Goal: Entertainment & Leisure: Browse casually

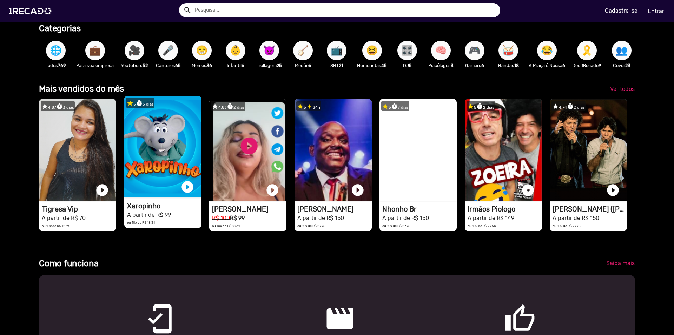
click at [168, 172] on video "1RECADO vídeos dedicados para fãs e empresas" at bounding box center [162, 147] width 77 height 102
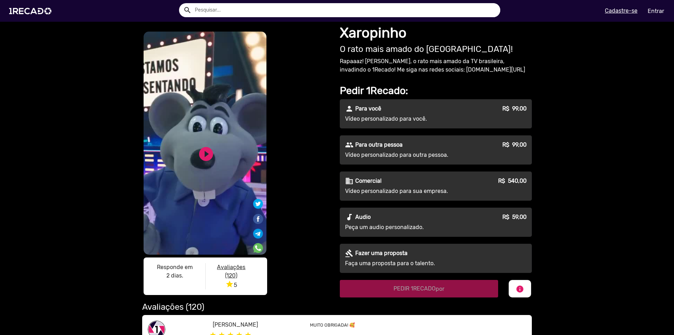
click at [429, 105] on div "person Para você R$ 99,00" at bounding box center [435, 109] width 181 height 8
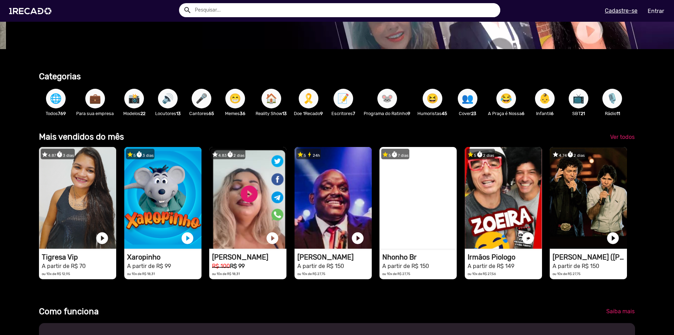
scroll to position [120, 0]
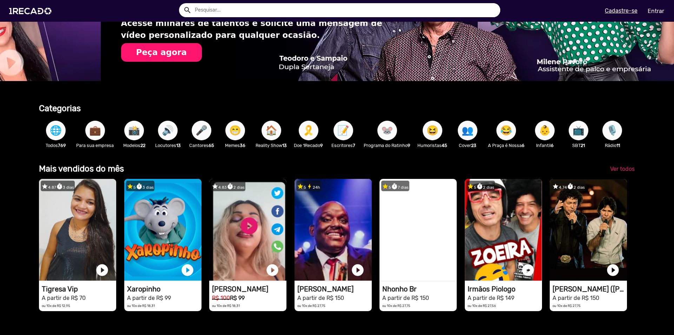
click at [129, 131] on span "📸" at bounding box center [134, 131] width 12 height 20
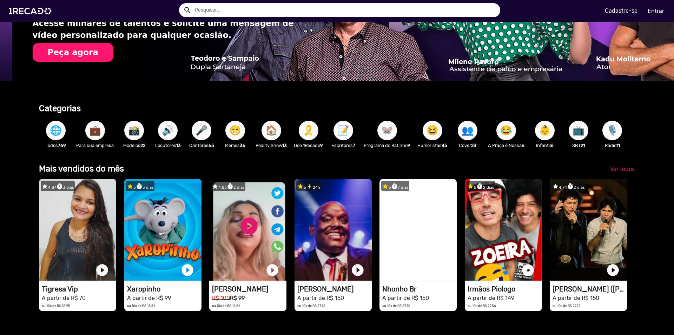
scroll to position [0, 1336]
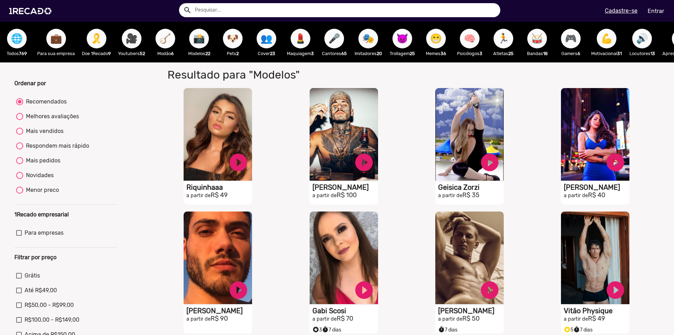
click at [14, 42] on span "🌐" at bounding box center [17, 39] width 12 height 20
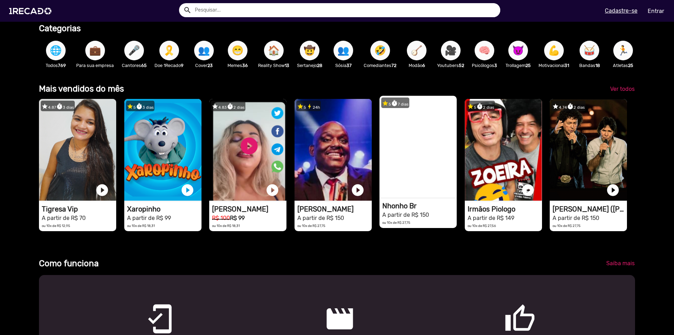
scroll to position [0, 1336]
click at [423, 187] on video "1RECADO vídeos dedicados para fãs e empresas" at bounding box center [417, 147] width 77 height 102
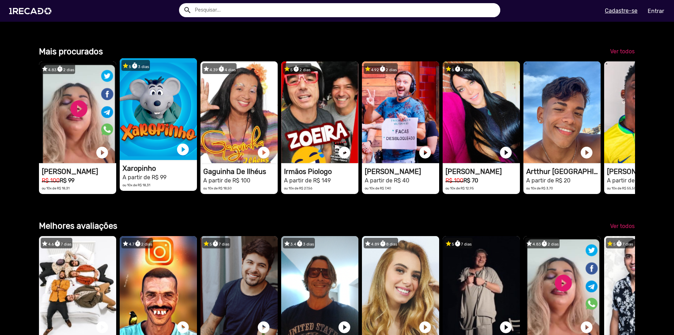
scroll to position [960, 0]
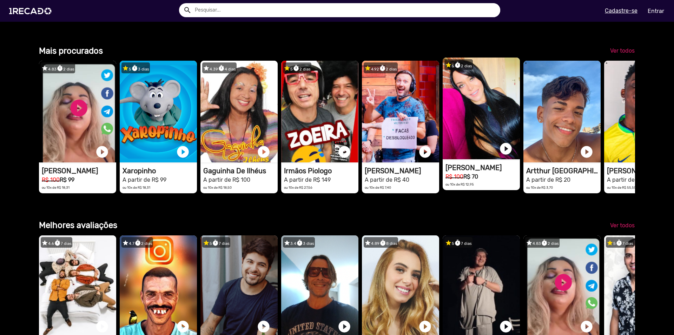
click at [506, 189] on mat-card "star 5 timer 2 dias 1RECADO vídeos dedicados para fãs e empresas play_circle_fi…" at bounding box center [481, 124] width 77 height 132
click at [487, 159] on video "1RECADO vídeos dedicados para fãs e empresas" at bounding box center [481, 109] width 77 height 102
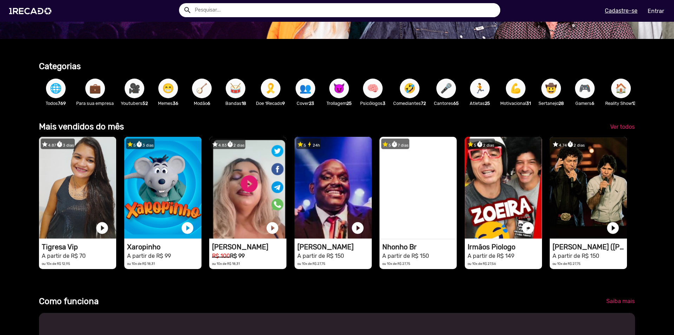
scroll to position [160, 0]
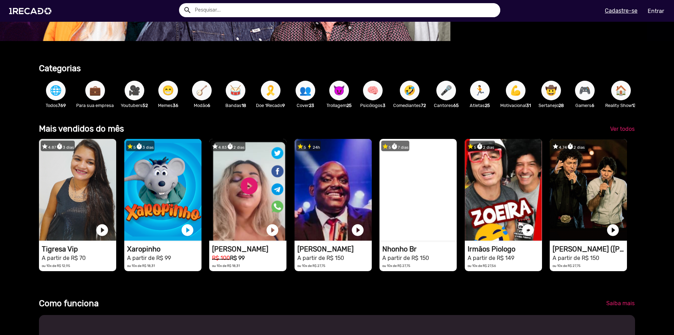
click at [63, 86] on button "🌐" at bounding box center [56, 91] width 20 height 20
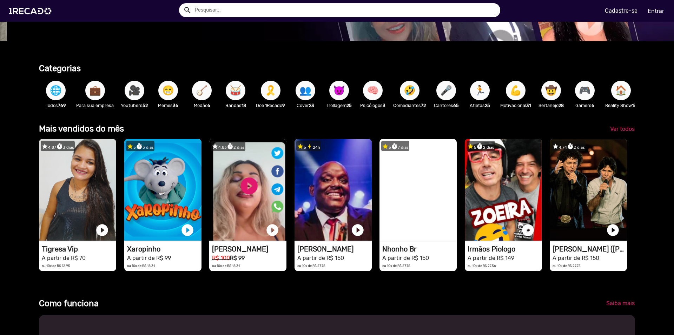
scroll to position [0, 668]
click at [56, 90] on span "🌐" at bounding box center [56, 91] width 12 height 20
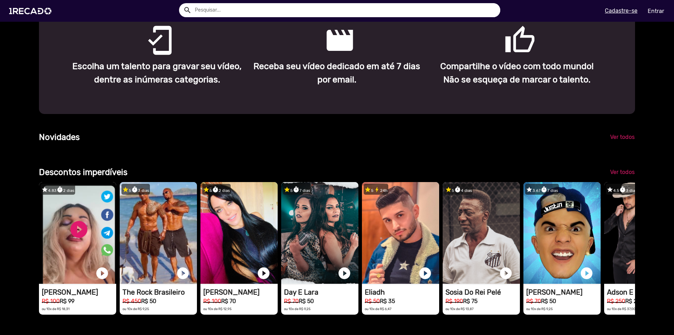
scroll to position [480, 0]
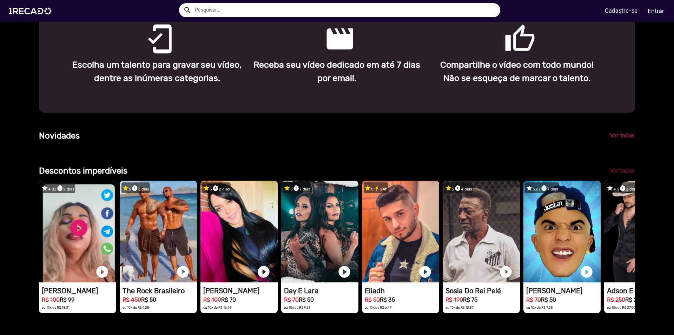
click at [620, 174] on span "Ver todos" at bounding box center [622, 170] width 25 height 7
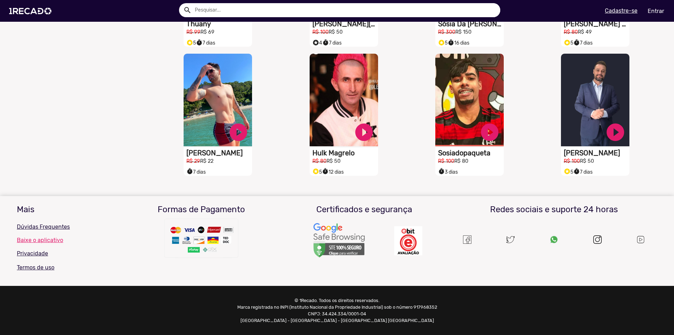
scroll to position [561, 0]
drag, startPoint x: 362, startPoint y: 314, endPoint x: 320, endPoint y: 315, distance: 42.1
click at [320, 315] on p "© 1Recado. Todos os direitos reservados. Marca registrada no INPI (Instituto Na…" at bounding box center [336, 310] width 205 height 27
copy p "34.424.334/0001-04"
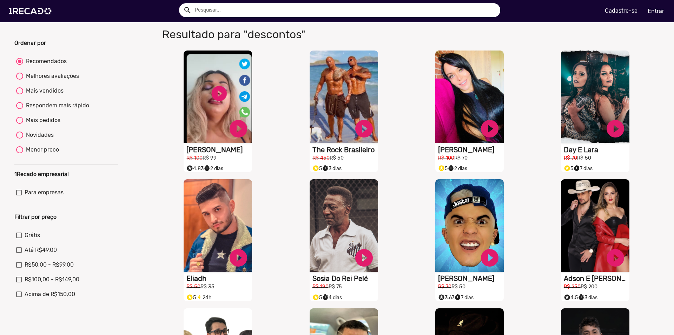
scroll to position [0, 0]
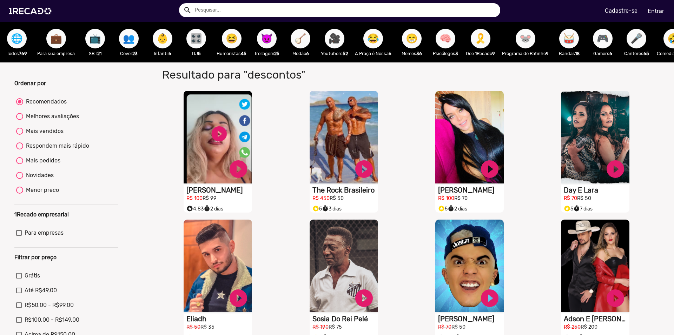
click at [26, 35] on div "🌐 Todos 769" at bounding box center [17, 42] width 34 height 41
click at [18, 36] on span "🌐" at bounding box center [17, 39] width 12 height 20
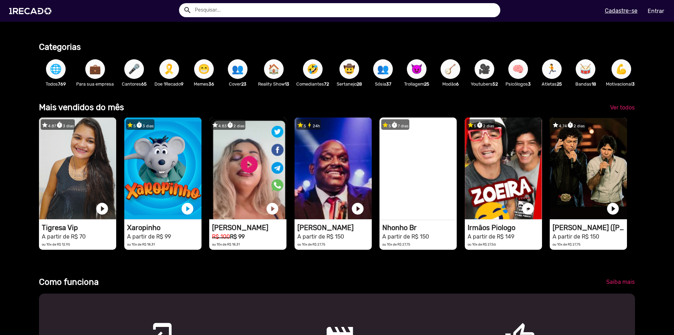
scroll to position [200, 0]
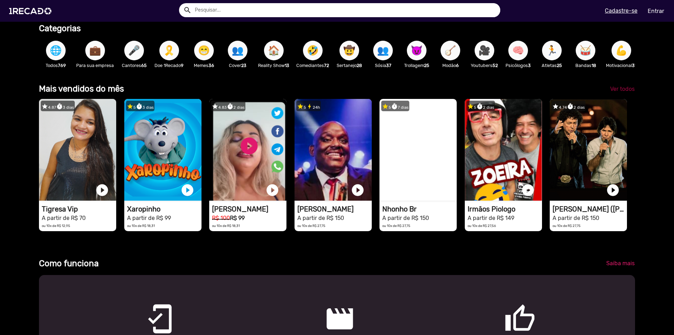
click at [610, 92] on span "Ver todos" at bounding box center [622, 89] width 25 height 7
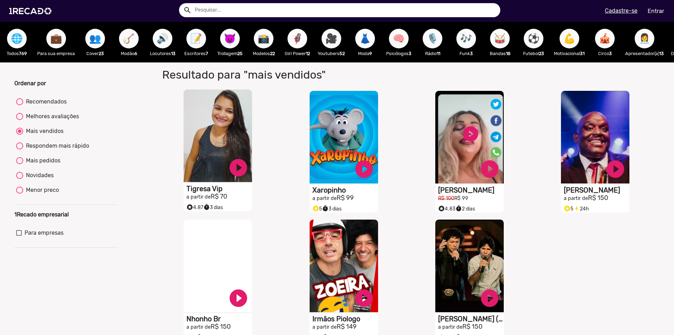
click at [211, 173] on video "S1RECADO vídeos dedicados para fãs e empresas" at bounding box center [218, 136] width 68 height 93
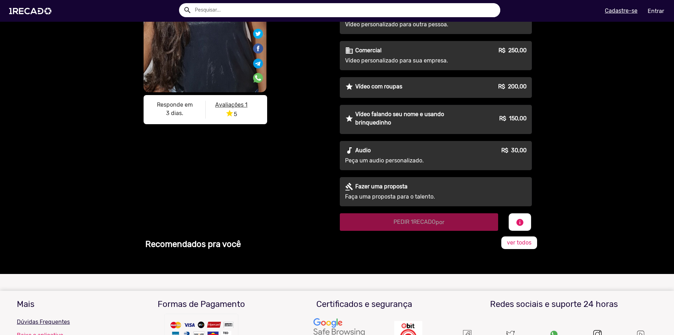
scroll to position [160, 0]
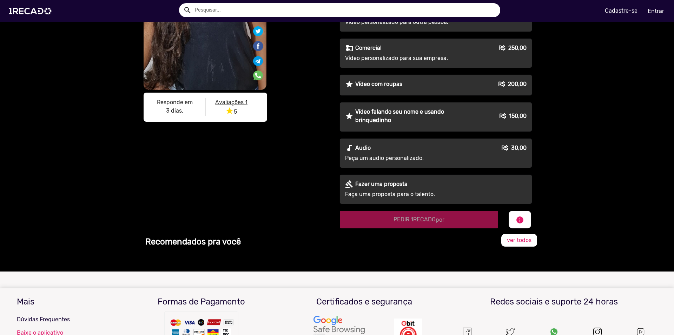
click at [397, 88] on p "Vídeo com roupas" at bounding box center [378, 84] width 47 height 8
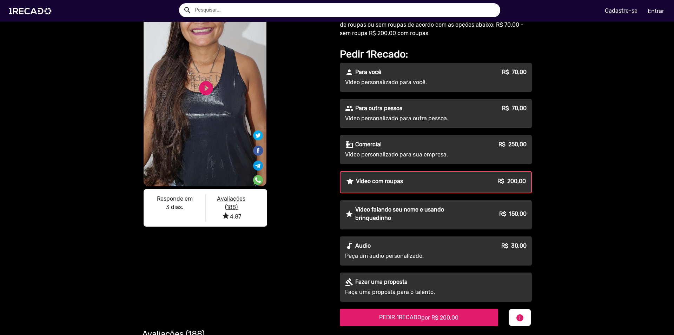
scroll to position [80, 0]
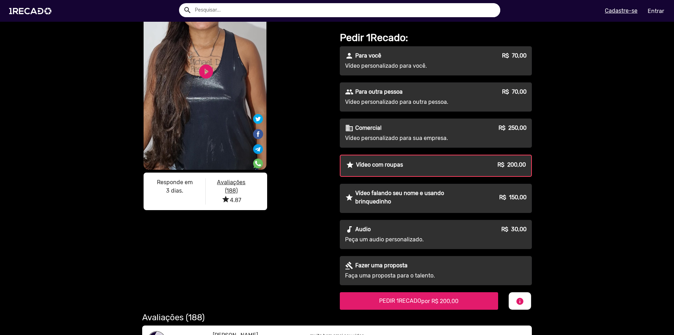
click at [382, 130] on div "business Comercial R$ 250,00" at bounding box center [435, 128] width 181 height 8
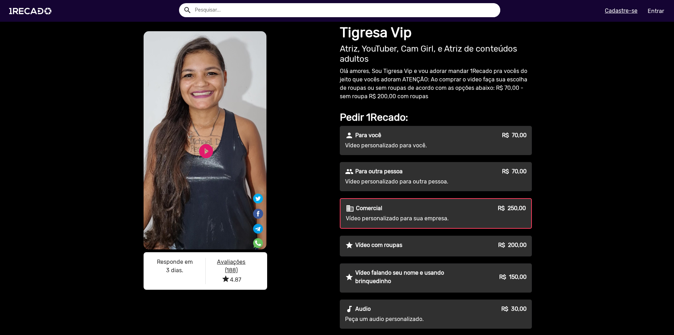
scroll to position [0, 0]
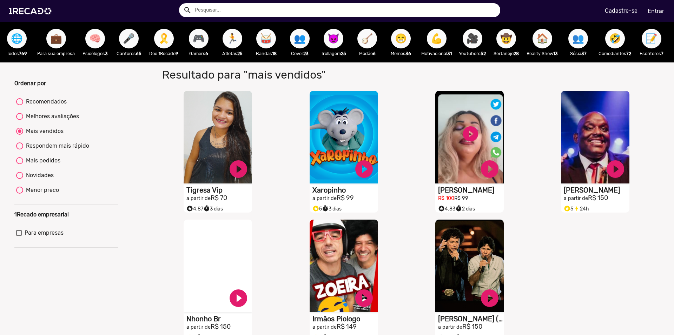
click at [588, 42] on button "👥" at bounding box center [578, 39] width 20 height 20
radio input "true"
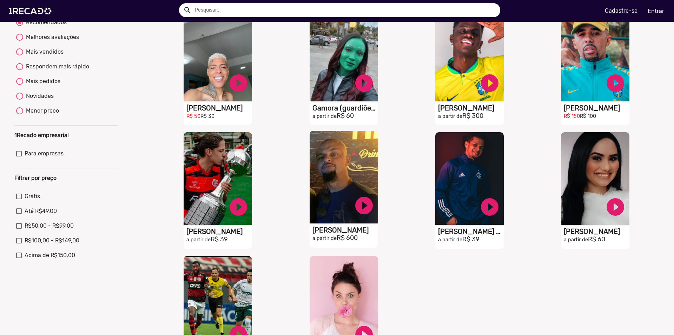
scroll to position [80, 0]
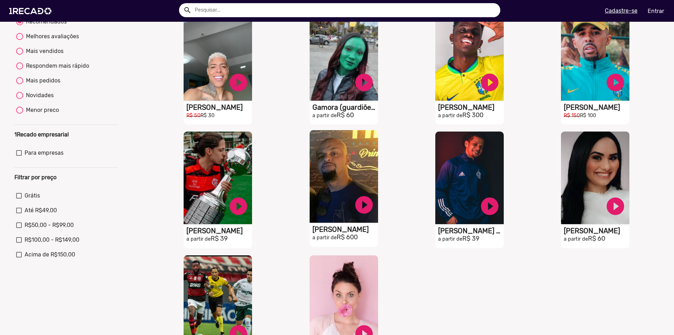
click at [344, 217] on video "S1RECADO vídeos dedicados para fãs e empresas" at bounding box center [344, 176] width 68 height 93
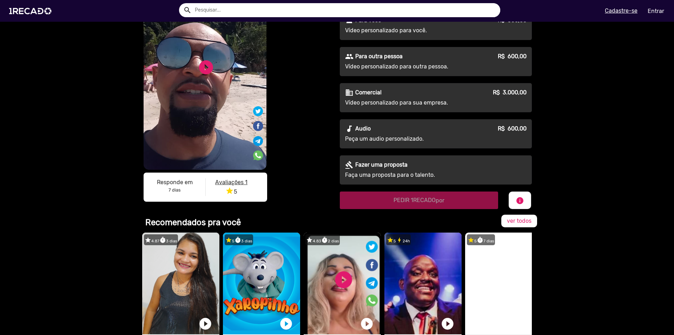
click at [481, 25] on div "person Para você R$ 600,00" at bounding box center [435, 20] width 181 height 8
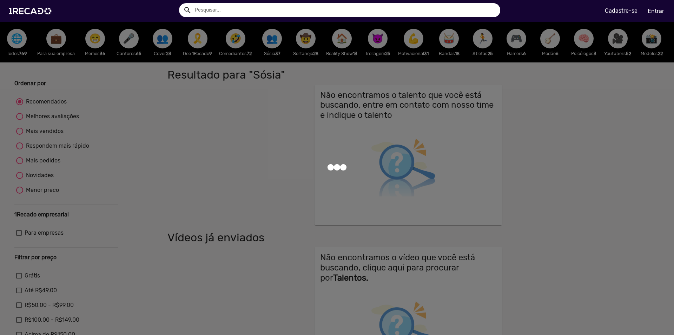
click at [275, 38] on div at bounding box center [337, 167] width 674 height 335
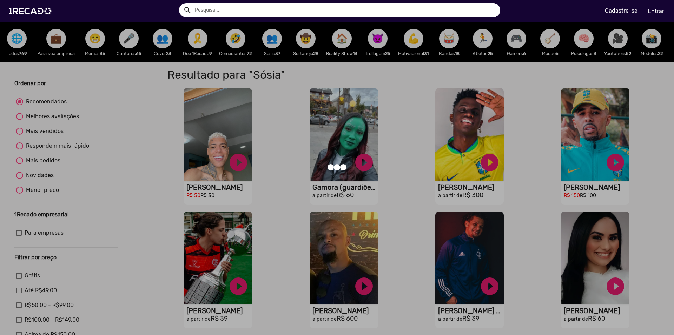
click at [278, 51] on div at bounding box center [337, 167] width 674 height 335
click at [276, 43] on div at bounding box center [337, 167] width 674 height 335
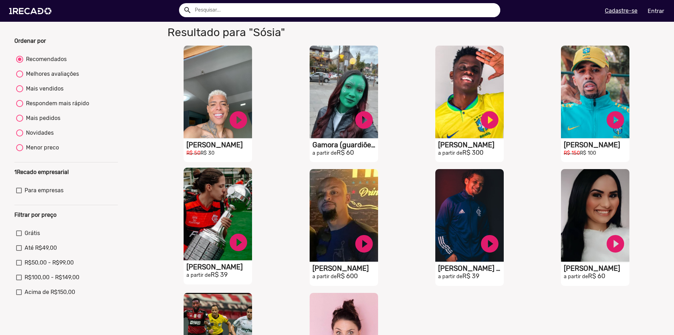
scroll to position [40, 0]
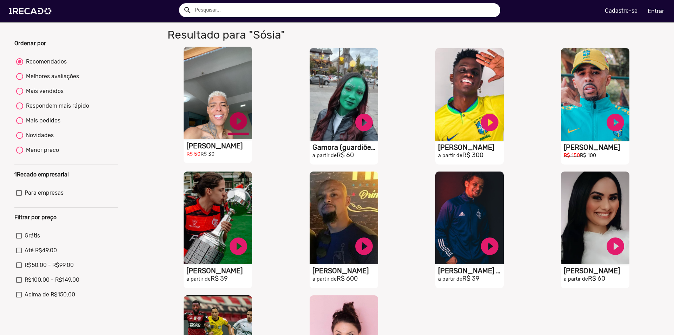
click at [232, 120] on link "play_circle_filled" at bounding box center [238, 121] width 21 height 21
click at [230, 128] on link "pause_circle" at bounding box center [238, 121] width 21 height 21
click at [228, 131] on link "play_circle_filled" at bounding box center [238, 121] width 21 height 21
click at [237, 130] on link "pause_circle" at bounding box center [238, 121] width 21 height 21
click at [211, 157] on small "R$ 30" at bounding box center [207, 154] width 14 height 6
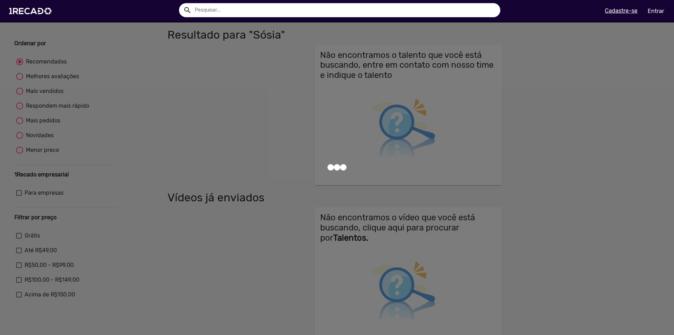
click at [107, 34] on div at bounding box center [337, 167] width 674 height 335
click at [84, 39] on div at bounding box center [337, 167] width 674 height 335
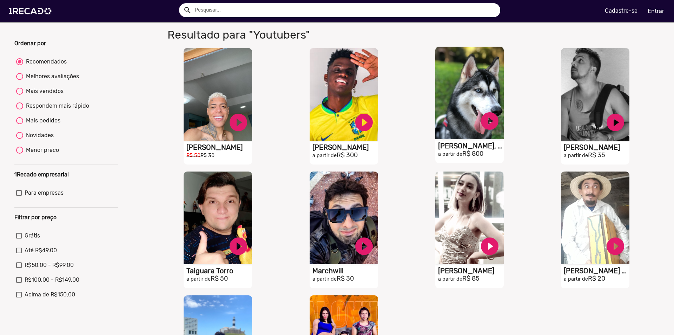
click at [459, 139] on video "S1RECADO vídeos dedicados para fãs e empresas" at bounding box center [469, 93] width 68 height 93
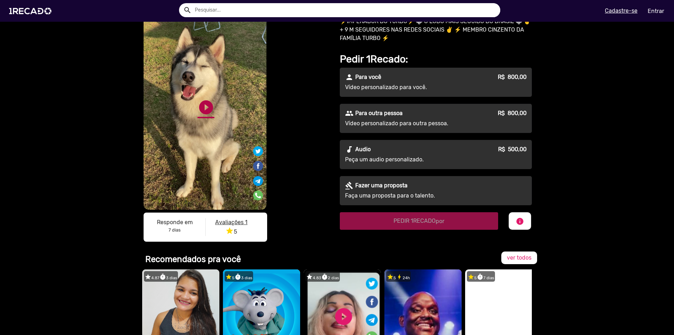
click at [207, 116] on link "play_circle_filled" at bounding box center [206, 107] width 17 height 17
click at [207, 116] on link "pause_circle" at bounding box center [206, 107] width 17 height 17
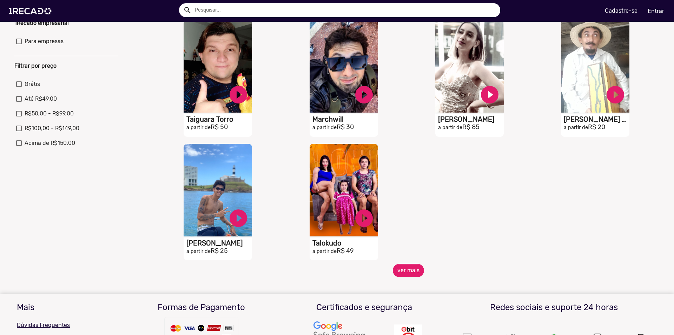
scroll to position [200, 0]
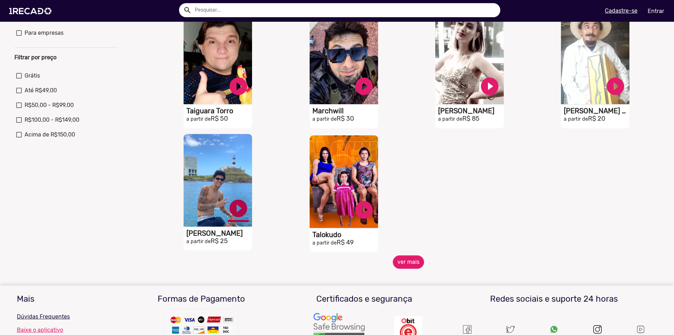
click at [233, 215] on link "play_circle_filled" at bounding box center [238, 208] width 21 height 21
click at [211, 234] on div "S1RECADO vídeos dedicados para fãs e empresas pause_circle [PERSON_NAME] a part…" at bounding box center [218, 189] width 68 height 111
click at [214, 238] on h1 "[PERSON_NAME]" at bounding box center [219, 233] width 66 height 8
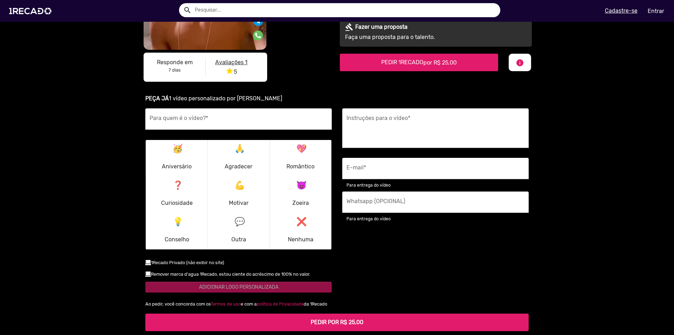
drag, startPoint x: 417, startPoint y: 190, endPoint x: 414, endPoint y: 194, distance: 5.3
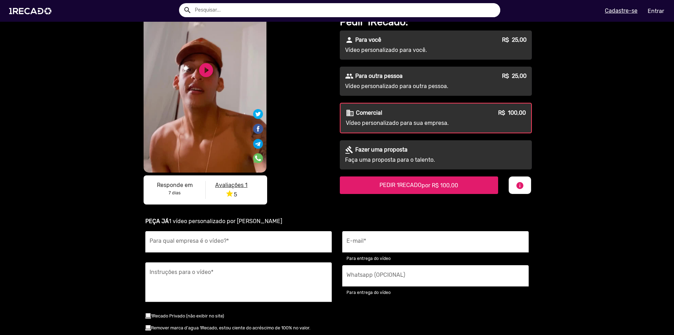
scroll to position [120, 0]
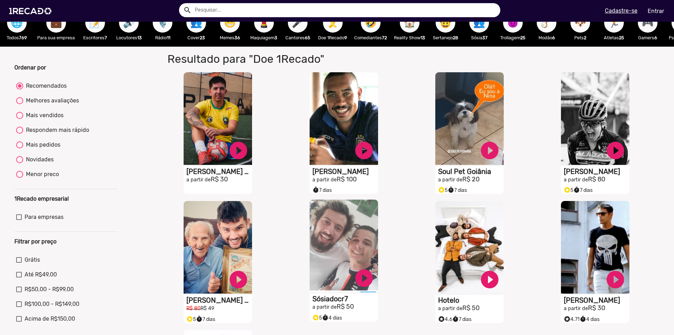
scroll to position [40, 0]
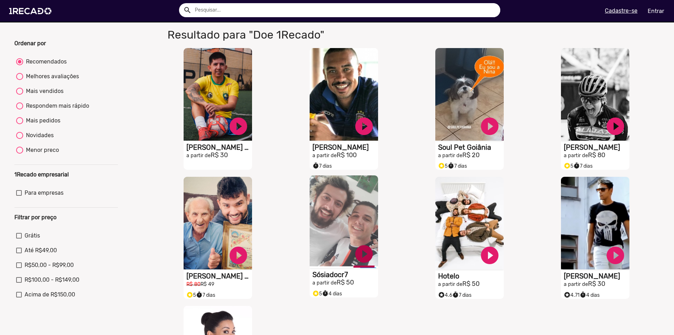
click at [356, 263] on link "play_circle_filled" at bounding box center [364, 254] width 21 height 21
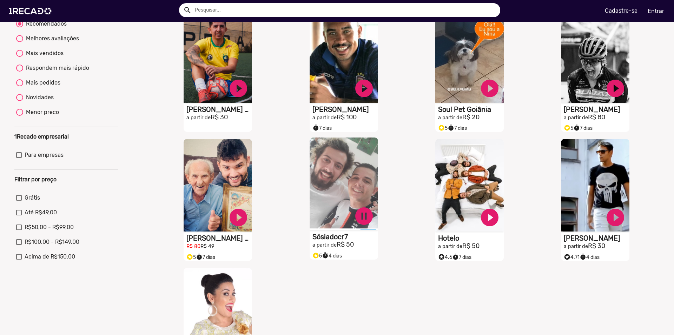
scroll to position [80, 0]
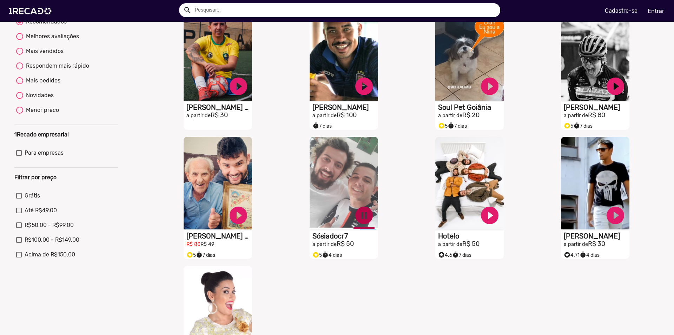
click at [358, 217] on link "pause_circle" at bounding box center [364, 215] width 21 height 21
click at [364, 220] on link "play_circle_filled" at bounding box center [364, 215] width 21 height 21
click at [338, 239] on h1 "Sósiadocr7" at bounding box center [345, 235] width 66 height 8
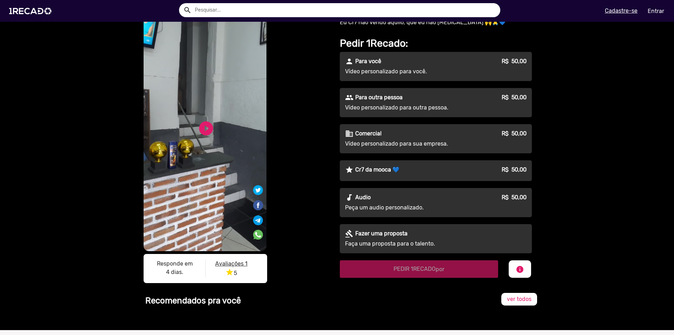
scroll to position [40, 0]
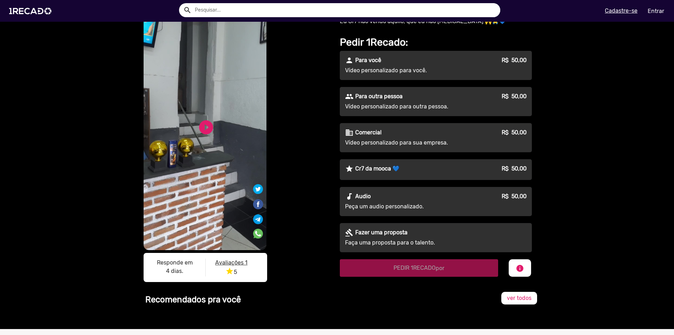
click at [646, 13] on link "Entrar" at bounding box center [656, 11] width 26 height 12
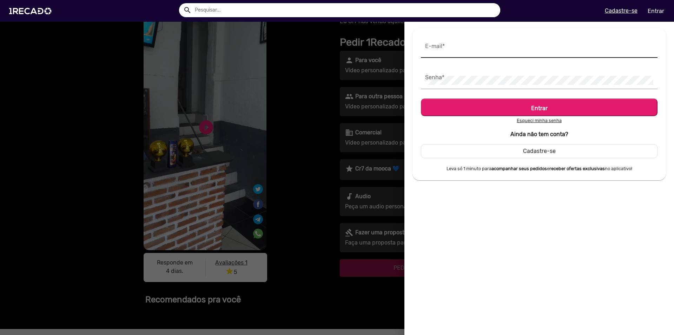
click at [482, 55] on div "E-mail *" at bounding box center [539, 47] width 228 height 21
click at [482, 52] on input "E-mail *" at bounding box center [539, 49] width 228 height 9
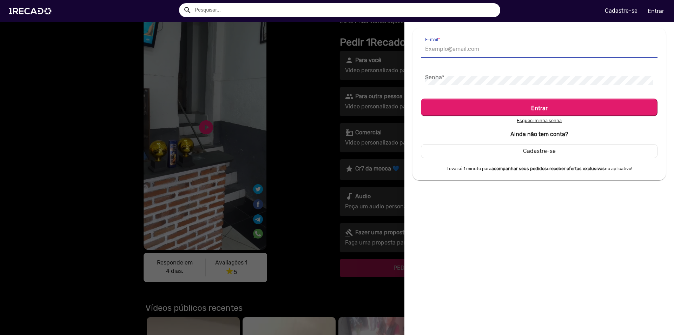
click at [252, 54] on div at bounding box center [337, 167] width 674 height 335
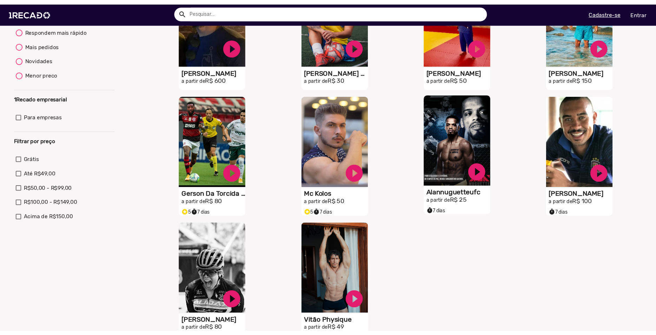
scroll to position [120, 0]
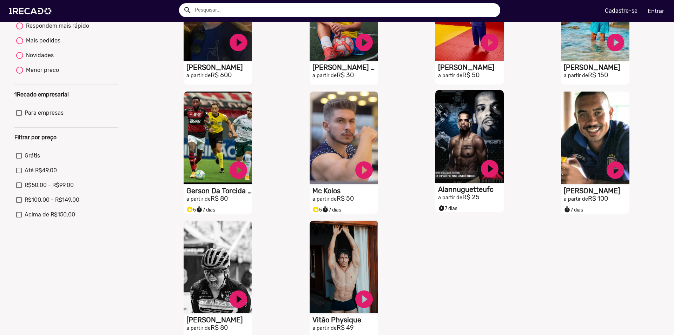
click at [464, 194] on h1 "Alannuguetteufc" at bounding box center [471, 189] width 66 height 8
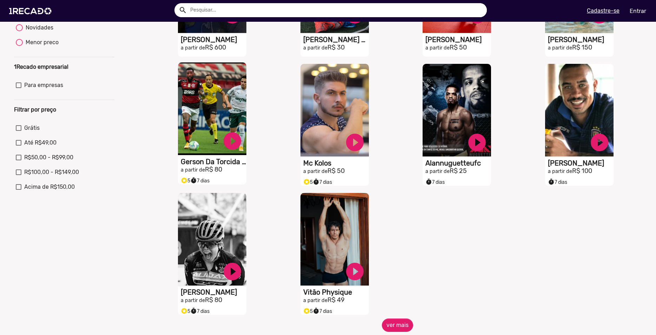
scroll to position [153, 0]
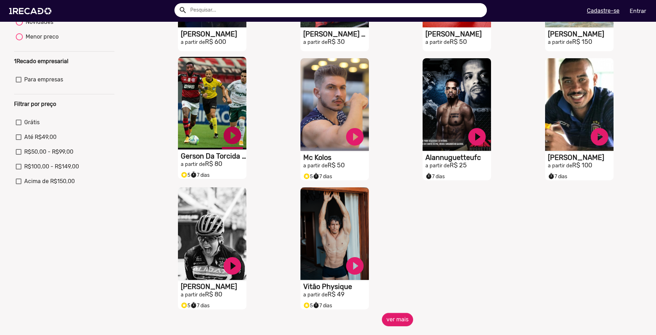
click at [225, 145] on link "play_circle_filled" at bounding box center [232, 135] width 21 height 21
click at [231, 136] on link "pause_circle" at bounding box center [232, 135] width 21 height 21
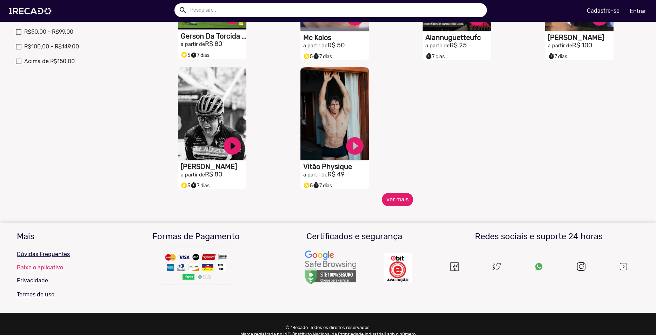
click at [401, 206] on button "ver mais" at bounding box center [397, 199] width 31 height 13
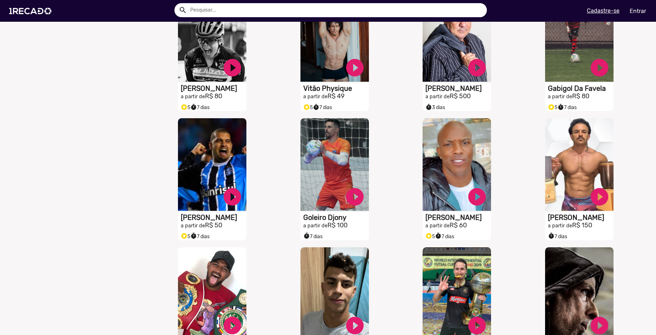
scroll to position [354, 0]
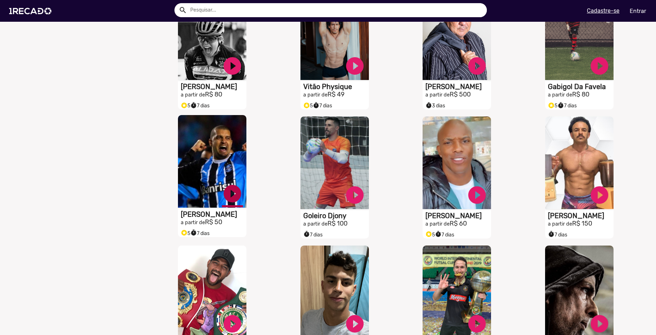
click at [223, 199] on link "play_circle_filled" at bounding box center [232, 193] width 21 height 21
click at [232, 201] on link "pause_circle" at bounding box center [232, 193] width 21 height 21
click at [441, 226] on small "a partir de" at bounding box center [437, 223] width 24 height 6
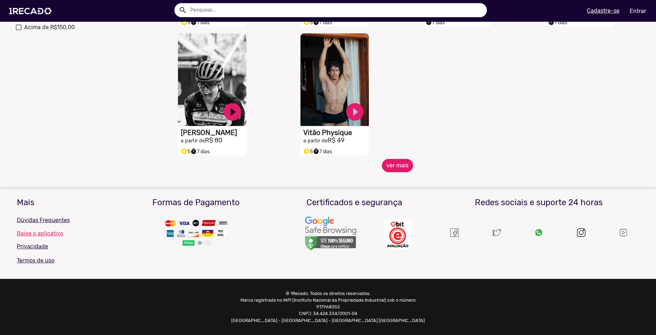
click at [396, 164] on button "ver mais" at bounding box center [397, 165] width 31 height 13
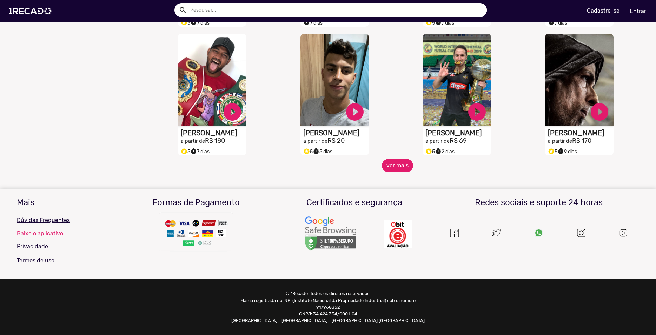
click at [388, 169] on button "ver mais" at bounding box center [397, 165] width 31 height 13
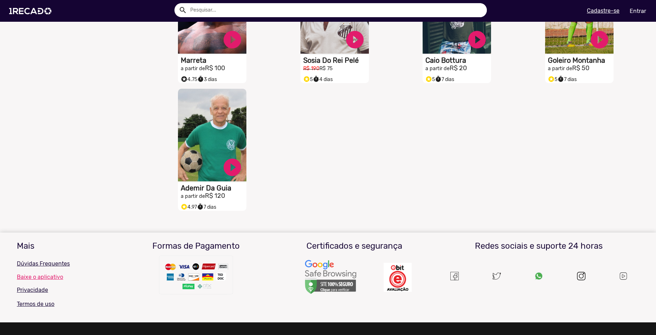
scroll to position [772, 0]
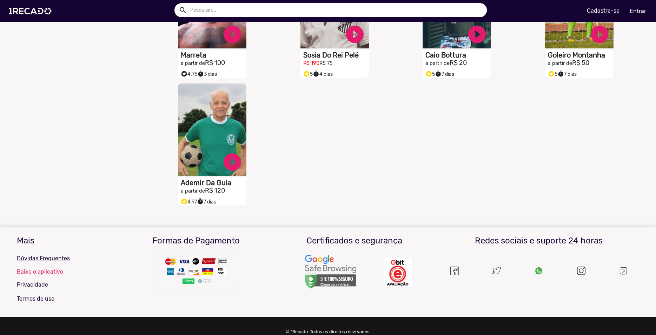
click at [213, 187] on h1 "Ademir Da Guia" at bounding box center [214, 183] width 66 height 8
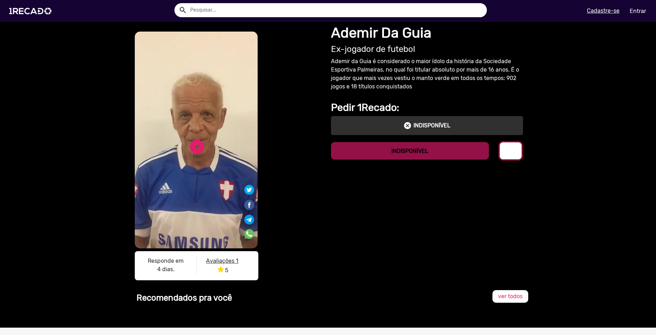
click at [511, 157] on button "info" at bounding box center [511, 151] width 22 height 18
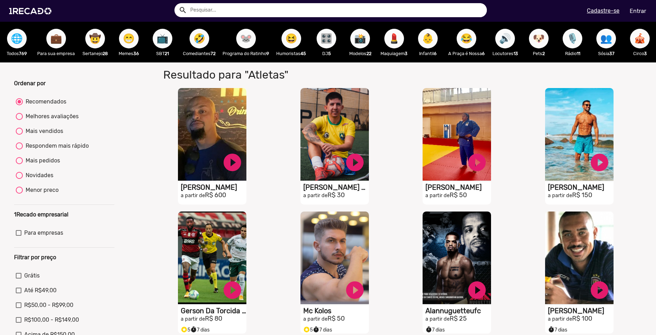
click at [28, 121] on div "Melhores avaliações" at bounding box center [51, 116] width 56 height 8
click at [19, 120] on input "Melhores avaliações" at bounding box center [19, 120] width 0 height 0
radio input "true"
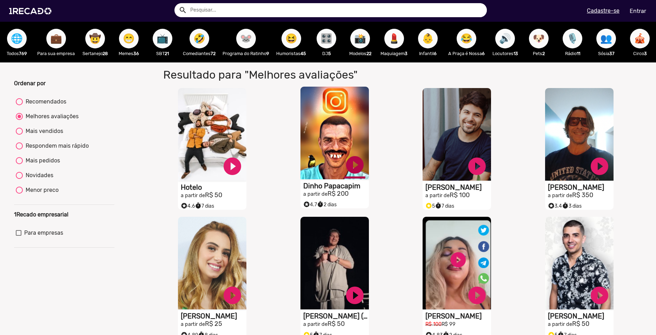
click at [346, 173] on link "play_circle_filled" at bounding box center [354, 164] width 21 height 21
click at [336, 165] on video "S1RECADO vídeos dedicados para fãs e empresas" at bounding box center [334, 133] width 68 height 93
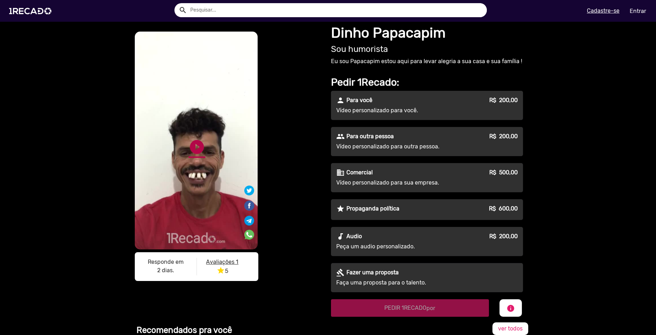
click at [190, 150] on link "play_circle_filled" at bounding box center [197, 147] width 17 height 17
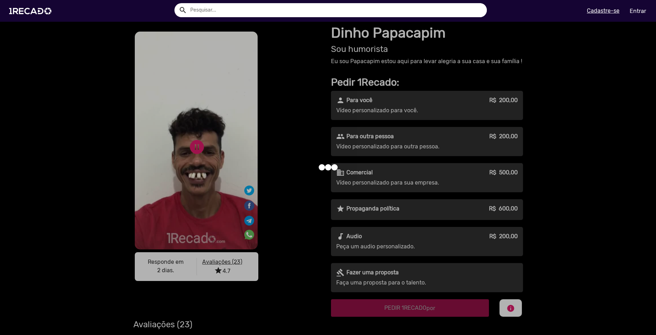
click at [198, 137] on div at bounding box center [328, 167] width 656 height 335
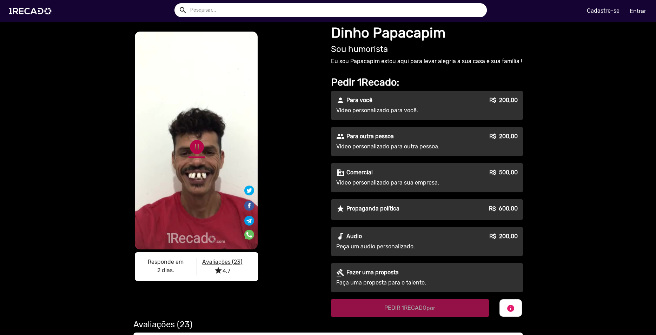
click at [191, 150] on link "pause_circle" at bounding box center [197, 147] width 17 height 17
click at [491, 207] on p "R$ 600,00" at bounding box center [503, 209] width 29 height 8
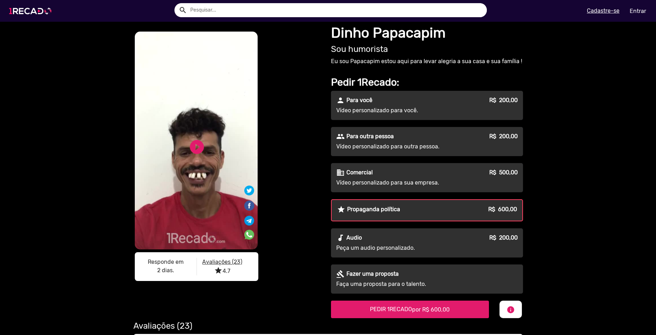
click at [32, 7] on img at bounding box center [31, 11] width 53 height 30
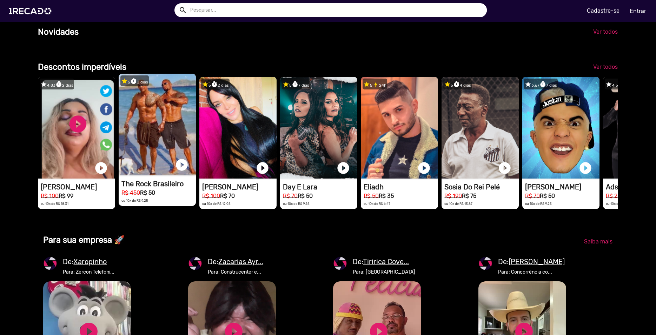
scroll to position [600, 0]
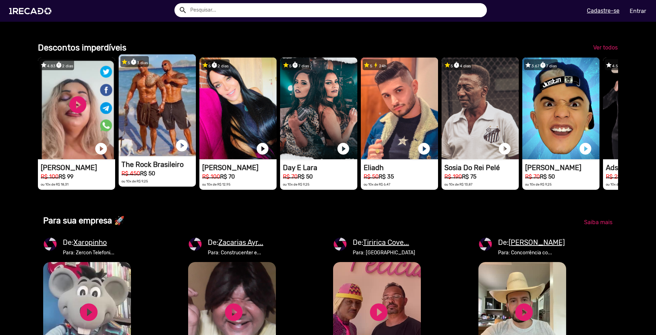
click at [155, 156] on video "1RECADO vídeos dedicados para fãs e empresas" at bounding box center [157, 105] width 77 height 102
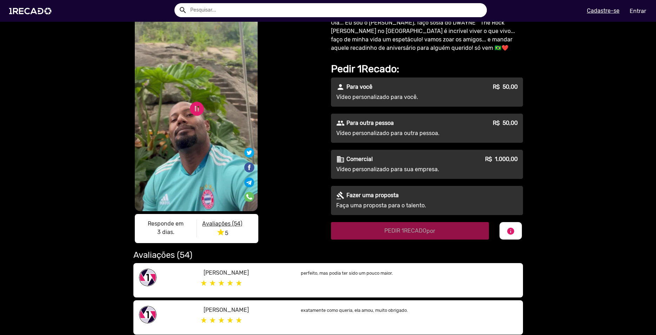
scroll to position [40, 0]
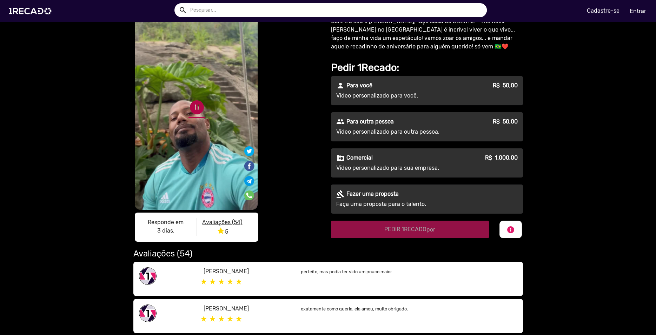
click at [192, 113] on link "pause_circle" at bounding box center [197, 107] width 17 height 17
click at [379, 281] on div "perfeito, mas podia ter sido um pouco maior." at bounding box center [409, 278] width 227 height 23
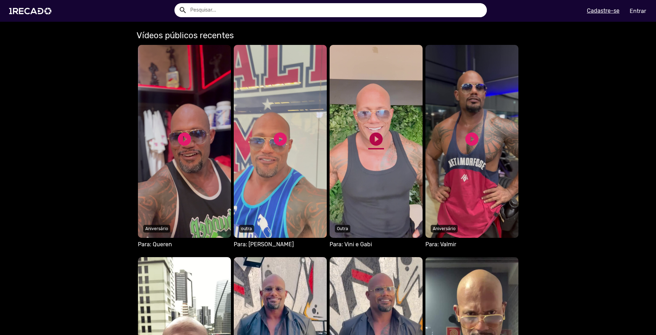
scroll to position [400, 0]
click at [180, 138] on link "play_circle_filled" at bounding box center [185, 139] width 16 height 16
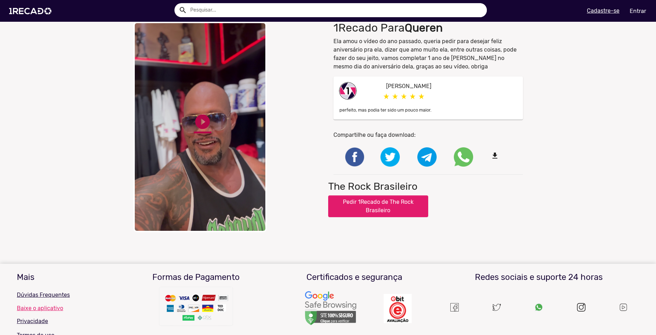
scroll to position [5, 0]
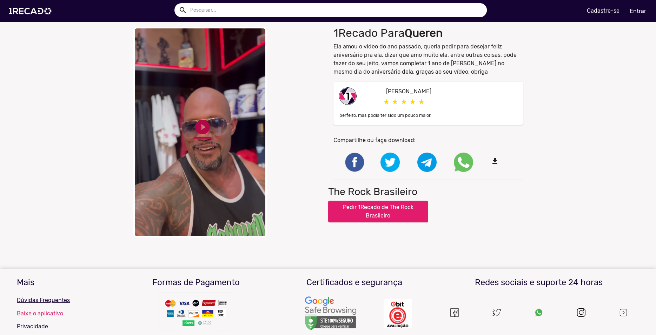
click at [200, 125] on link "play_circle_filled" at bounding box center [203, 127] width 18 height 18
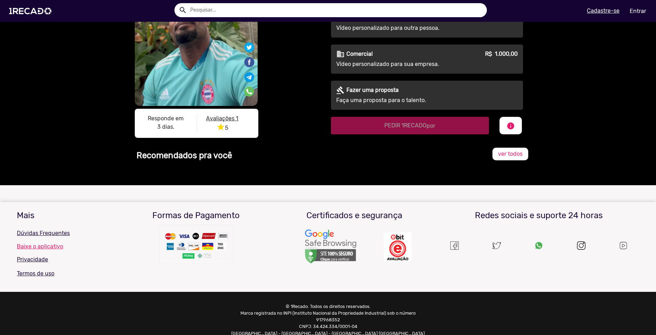
scroll to position [83, 0]
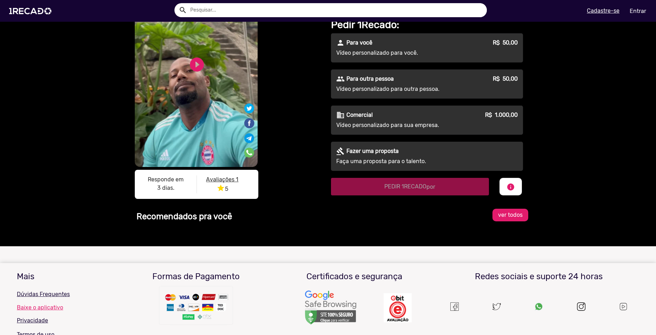
click at [512, 222] on link "ver todos" at bounding box center [511, 215] width 36 height 13
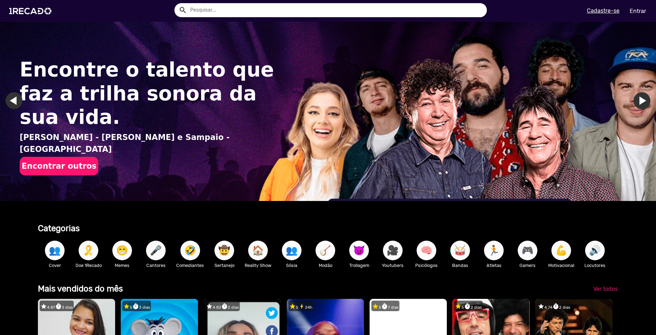
scroll to position [280, 0]
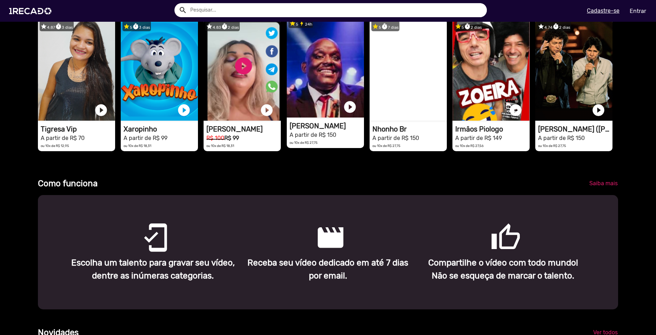
click at [329, 113] on video "1RECADO vídeos dedicados para fãs e empresas" at bounding box center [325, 67] width 77 height 102
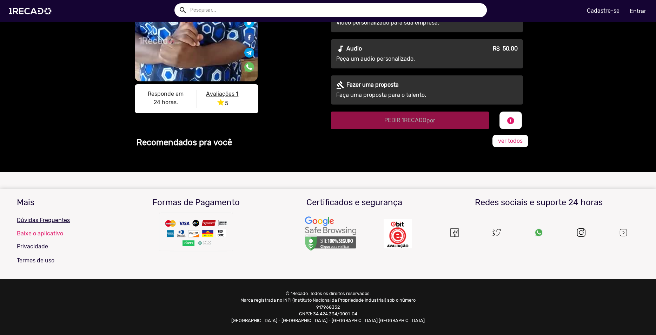
scroll to position [174, 0]
click at [504, 138] on span "ver todos" at bounding box center [510, 141] width 25 height 7
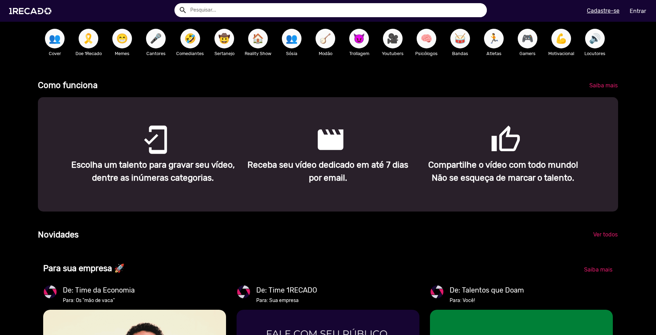
scroll to position [240, 0]
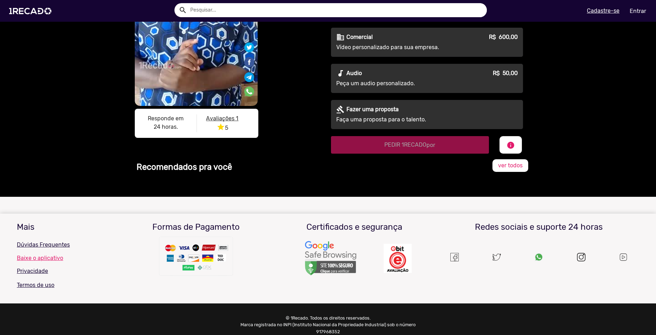
scroll to position [160, 0]
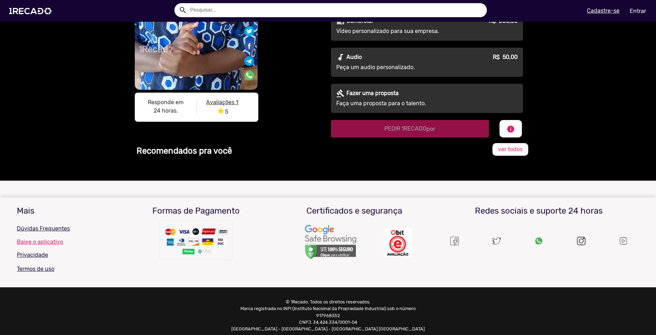
click at [220, 104] on u "Avaliações 1" at bounding box center [222, 102] width 32 height 7
drag, startPoint x: 220, startPoint y: 95, endPoint x: 221, endPoint y: 103, distance: 7.4
click at [220, 100] on mat-card "Responde em 24 horas. Avaliações 1 star 5" at bounding box center [197, 107] width 124 height 29
click at [221, 104] on u "Avaliações 1" at bounding box center [222, 102] width 32 height 7
click at [521, 165] on div "Recomendados pra você ver todos" at bounding box center [328, 159] width 400 height 43
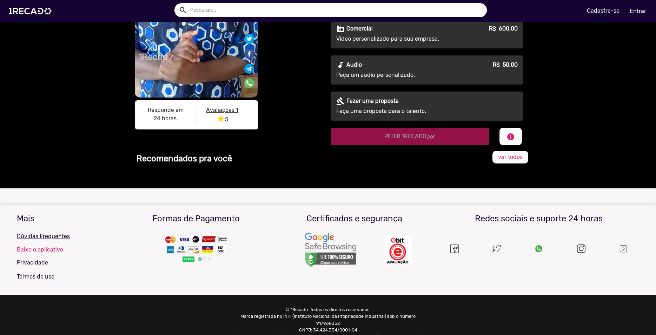
scroll to position [174, 0]
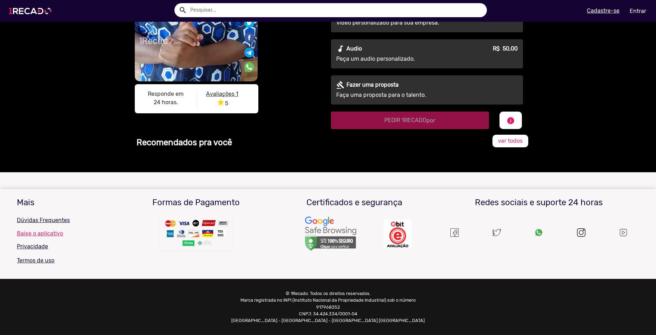
click at [27, 13] on img at bounding box center [31, 11] width 53 height 30
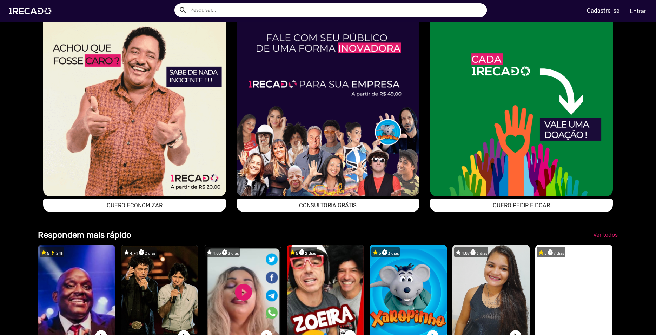
scroll to position [1355, 0]
